Goal: Find specific page/section: Find specific page/section

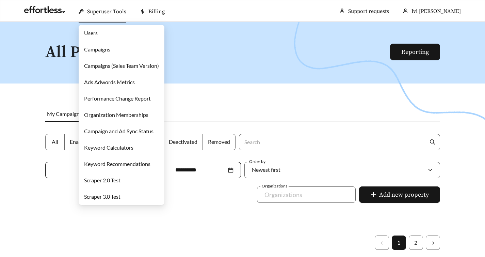
click at [97, 36] on link "Users" at bounding box center [91, 33] width 14 height 6
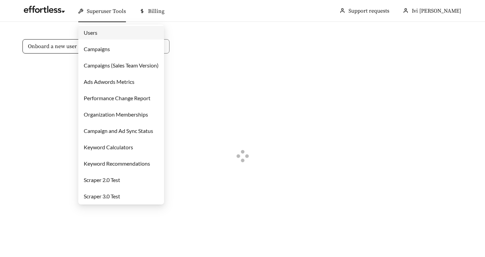
click at [108, 48] on link "Campaigns" at bounding box center [97, 49] width 26 height 6
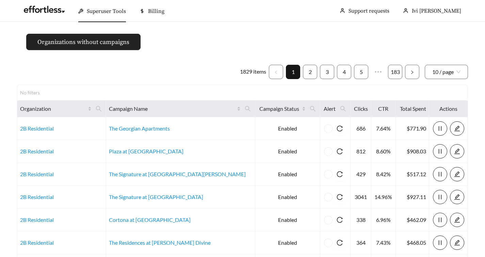
click at [65, 45] on span "Organizations without campaigns" at bounding box center [83, 41] width 92 height 9
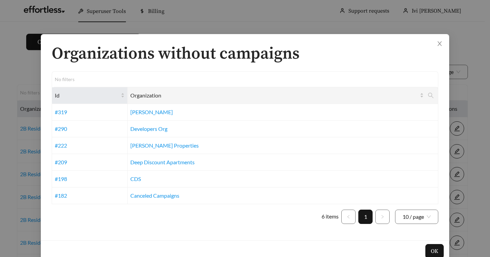
scroll to position [13, 0]
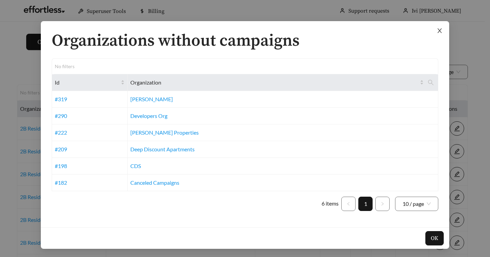
click at [437, 32] on icon "close" at bounding box center [440, 31] width 6 height 6
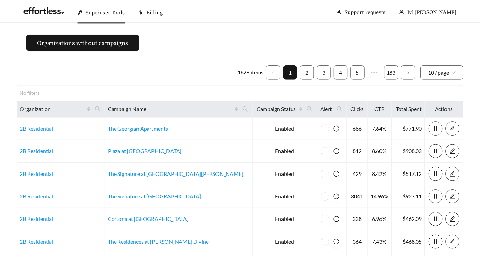
scroll to position [0, 0]
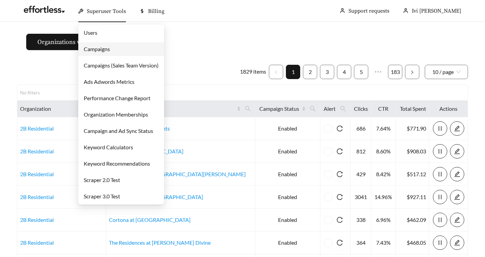
click at [109, 112] on link "Organization Memberships" at bounding box center [116, 114] width 64 height 6
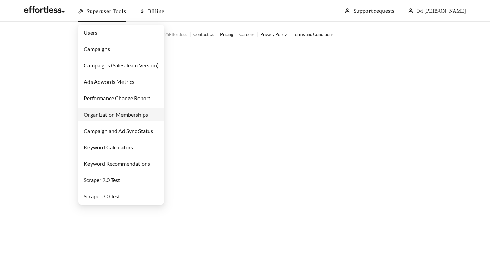
click at [121, 65] on link "Campaigns (Sales Team Version)" at bounding box center [121, 65] width 75 height 6
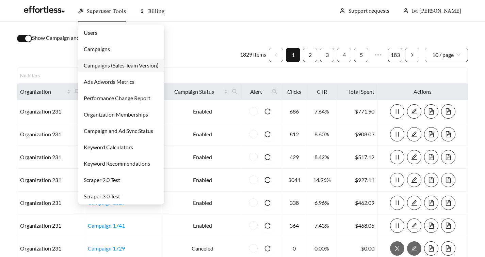
click at [97, 31] on link "Users" at bounding box center [91, 32] width 14 height 6
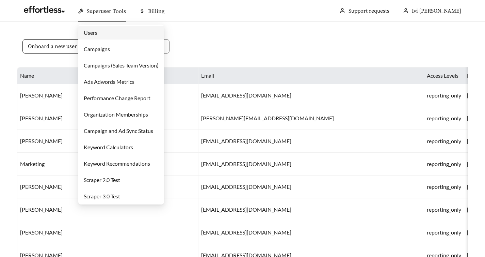
click at [106, 51] on link "Campaigns" at bounding box center [97, 49] width 26 height 6
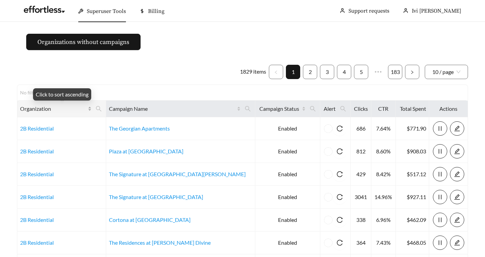
click at [40, 107] on span "Organization" at bounding box center [53, 109] width 66 height 8
click at [43, 108] on span "Organization" at bounding box center [53, 109] width 66 height 8
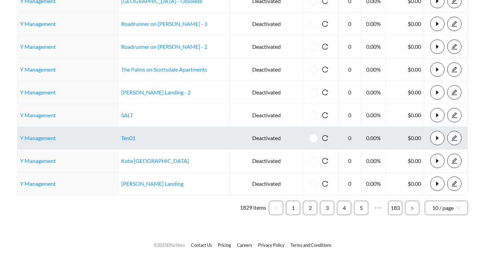
scroll to position [135, 0]
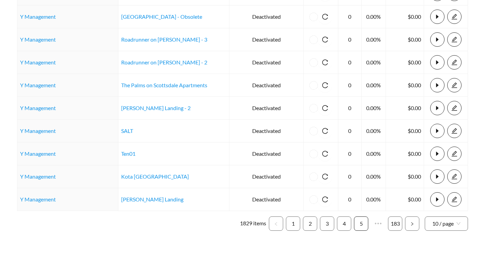
click at [359, 222] on link "5" at bounding box center [362, 224] width 14 height 14
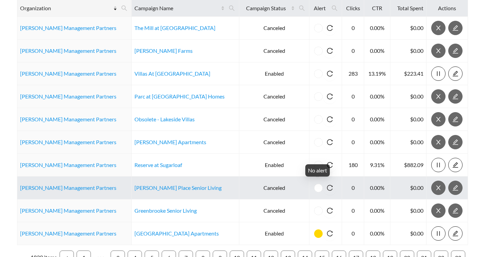
scroll to position [208, 0]
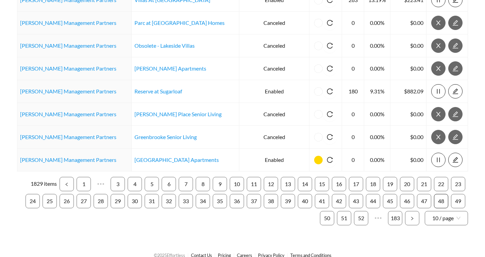
click at [441, 200] on link "48" at bounding box center [442, 201] width 14 height 14
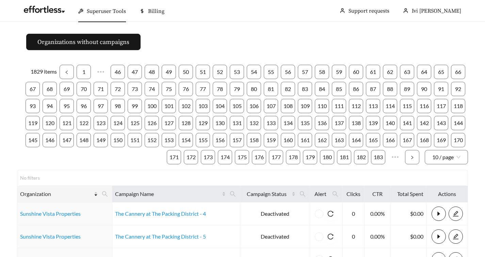
scroll to position [157, 0]
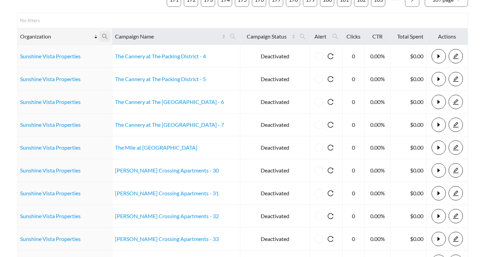
click at [107, 39] on icon "search" at bounding box center [105, 36] width 6 height 6
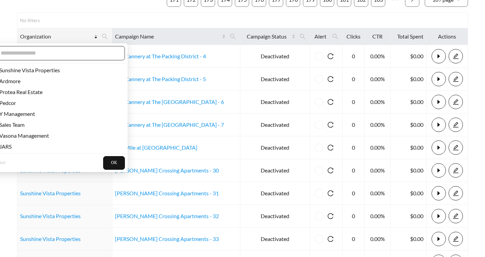
click at [51, 49] on input "text" at bounding box center [59, 53] width 117 height 8
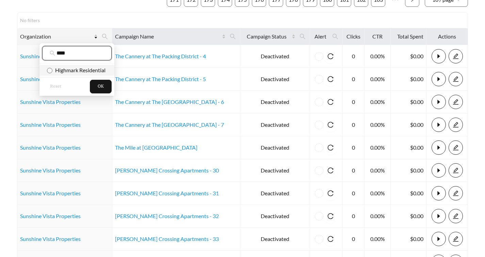
type input "****"
click at [55, 67] on span "Highmark Residential" at bounding box center [78, 70] width 53 height 6
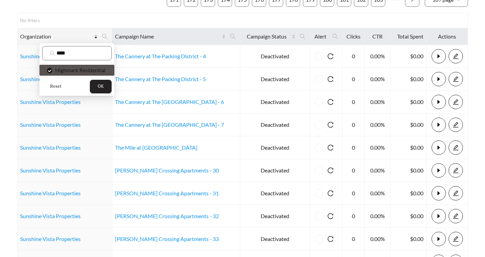
click at [99, 90] on button "OK" at bounding box center [101, 87] width 22 height 14
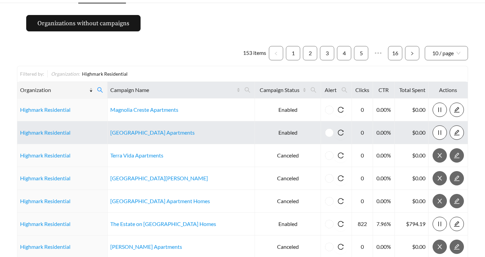
scroll to position [72, 0]
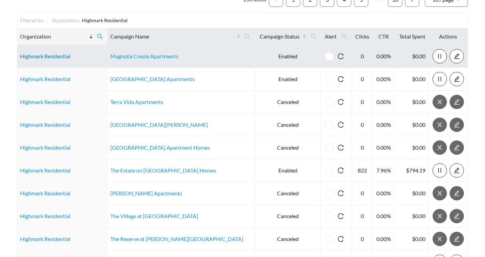
click at [47, 54] on link "Highmark Residential" at bounding box center [45, 56] width 50 height 6
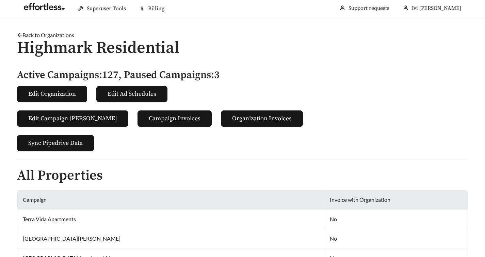
scroll to position [4, 0]
